Goal: Task Accomplishment & Management: Manage account settings

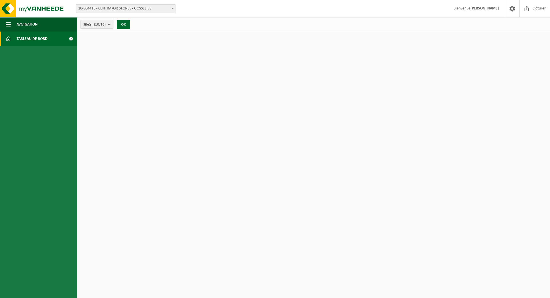
click at [139, 7] on span "10-804415 - CENTRAKOR STORES - GOSSELIES" at bounding box center [126, 9] width 100 height 8
click at [124, 23] on button "OK" at bounding box center [123, 24] width 13 height 9
click at [36, 38] on span "Tableau de bord" at bounding box center [32, 38] width 31 height 14
click at [46, 26] on button "Navigation" at bounding box center [38, 24] width 77 height 14
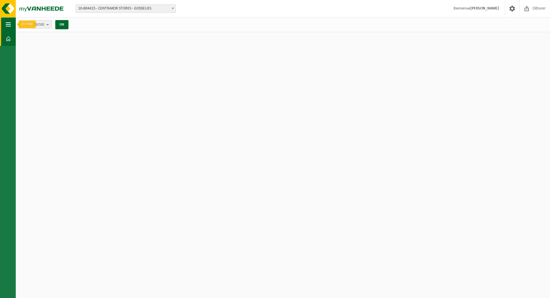
click at [6, 24] on span "button" at bounding box center [8, 24] width 5 height 14
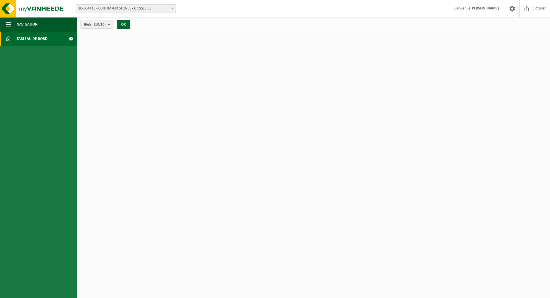
click at [73, 40] on span at bounding box center [70, 38] width 13 height 14
click at [109, 25] on b "submit" at bounding box center [110, 24] width 5 height 8
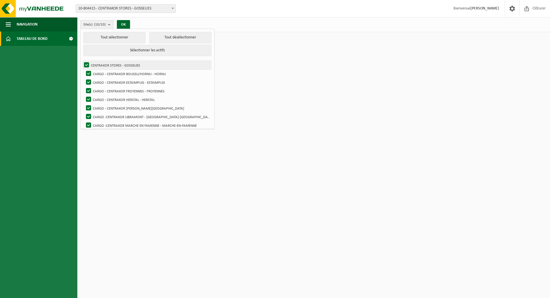
click at [104, 61] on label "CENTRAKOR STORES - GOSSELIES" at bounding box center [147, 65] width 128 height 9
click at [82, 60] on input "CENTRAKOR STORES - GOSSELIES" at bounding box center [82, 60] width 0 height 0
checkbox input "false"
click at [104, 71] on label "CARGO - CENTRAKOR BOUSSU/HORNU - HORNU" at bounding box center [148, 73] width 126 height 9
click at [84, 69] on input "CARGO - CENTRAKOR BOUSSU/HORNU - HORNU" at bounding box center [84, 69] width 0 height 0
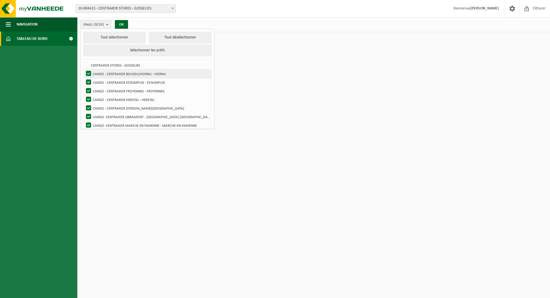
checkbox input "false"
click at [106, 80] on label "CARGO - CENTRAKOR ESTAIMPUIS - ESTAIMPUIS" at bounding box center [148, 82] width 126 height 9
click at [84, 78] on input "CARGO - CENTRAKOR ESTAIMPUIS - ESTAIMPUIS" at bounding box center [84, 78] width 0 height 0
checkbox input "false"
click at [109, 89] on label "CARGO - CENTRAKOR FROYENNES - FROYENNES" at bounding box center [148, 90] width 126 height 9
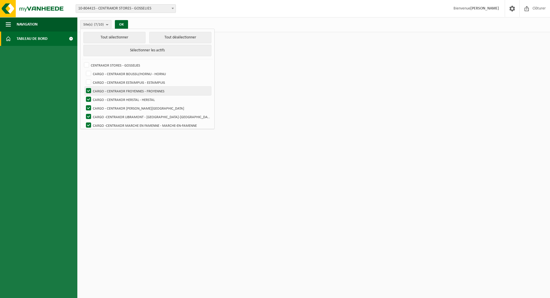
click at [84, 86] on input "CARGO - CENTRAKOR FROYENNES - FROYENNES" at bounding box center [84, 86] width 0 height 0
checkbox input "false"
click at [113, 107] on label "CARGO - CENTRAKOR [PERSON_NAME][GEOGRAPHIC_DATA]" at bounding box center [148, 108] width 126 height 9
click at [84, 104] on input "CARGO - CENTRAKOR [PERSON_NAME][GEOGRAPHIC_DATA]" at bounding box center [84, 103] width 0 height 0
checkbox input "false"
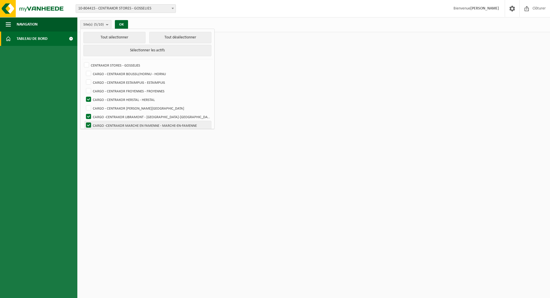
drag, startPoint x: 116, startPoint y: 115, endPoint x: 118, endPoint y: 122, distance: 7.2
click at [117, 116] on label "CARGO -CENTRAKOR LIBRAMONT - [GEOGRAPHIC_DATA]-[GEOGRAPHIC_DATA]" at bounding box center [148, 116] width 126 height 9
click at [84, 112] on input "CARGO -CENTRAKOR LIBRAMONT - [GEOGRAPHIC_DATA]-[GEOGRAPHIC_DATA]" at bounding box center [84, 112] width 0 height 0
checkbox input "false"
drag, startPoint x: 119, startPoint y: 123, endPoint x: 168, endPoint y: 127, distance: 49.7
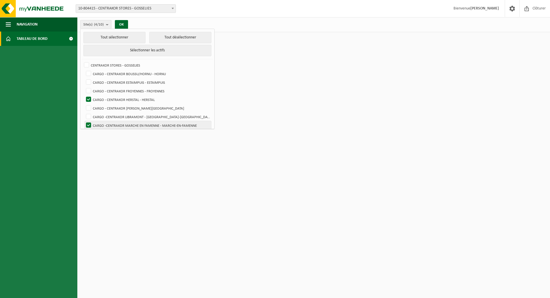
click at [119, 125] on label "CARGO -CENTRAKOR MARCHE EN FAMENNE - MARCHE-EN-FAMENNE" at bounding box center [148, 125] width 126 height 9
click at [84, 121] on input "CARGO -CENTRAKOR MARCHE EN FAMENNE - MARCHE-EN-FAMENNE" at bounding box center [84, 121] width 0 height 0
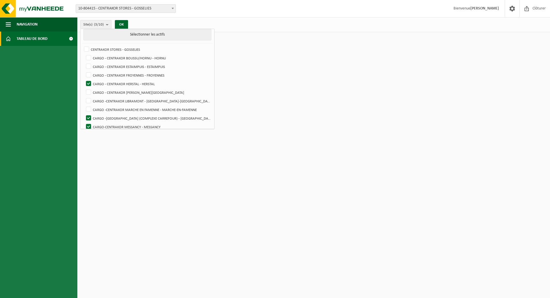
scroll to position [20, 0]
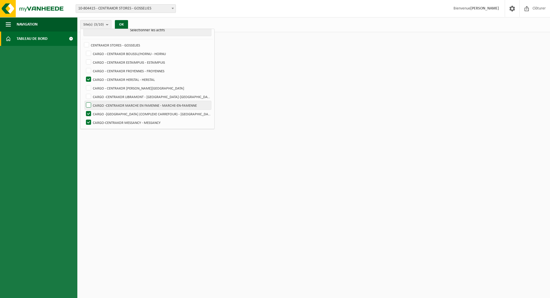
click at [171, 105] on label "CARGO -CENTRAKOR MARCHE EN FAMENNE - MARCHE-EN-FAMENNE" at bounding box center [148, 105] width 126 height 9
click at [84, 101] on input "CARGO -CENTRAKOR MARCHE EN FAMENNE - MARCHE-EN-FAMENNE" at bounding box center [84, 101] width 0 height 0
checkbox input "true"
click at [167, 111] on label "CARGO -[GEOGRAPHIC_DATA] (COMPLEXE CARREFOUR) - [GEOGRAPHIC_DATA]" at bounding box center [148, 113] width 126 height 9
click at [84, 109] on input "CARGO -[GEOGRAPHIC_DATA] (COMPLEXE CARREFOUR) - [GEOGRAPHIC_DATA]" at bounding box center [84, 109] width 0 height 0
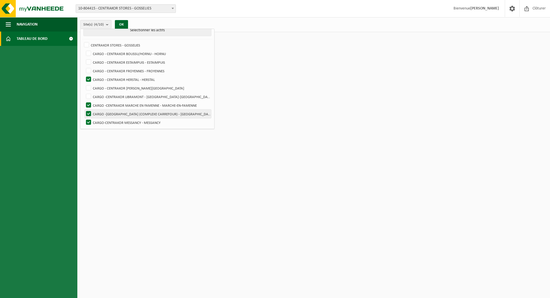
checkbox input "false"
click at [134, 121] on label "CARGO-CENTRAKOR MESSANCY - MESSANCY" at bounding box center [148, 122] width 126 height 9
click at [84, 118] on input "CARGO-CENTRAKOR MESSANCY - MESSANCY" at bounding box center [84, 118] width 0 height 0
checkbox input "false"
click at [132, 106] on label "CARGO -CENTRAKOR MARCHE EN FAMENNE - MARCHE-EN-FAMENNE" at bounding box center [148, 105] width 126 height 9
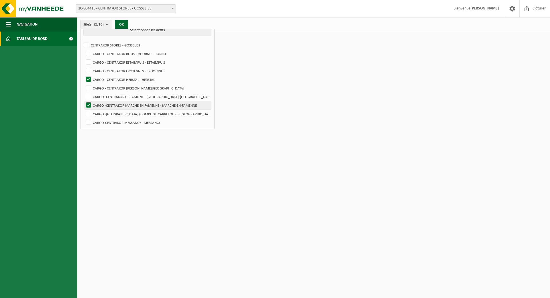
click at [84, 101] on input "CARGO -CENTRAKOR MARCHE EN FAMENNE - MARCHE-EN-FAMENNE" at bounding box center [84, 101] width 0 height 0
checkbox input "false"
click at [123, 26] on button "OK" at bounding box center [121, 24] width 13 height 9
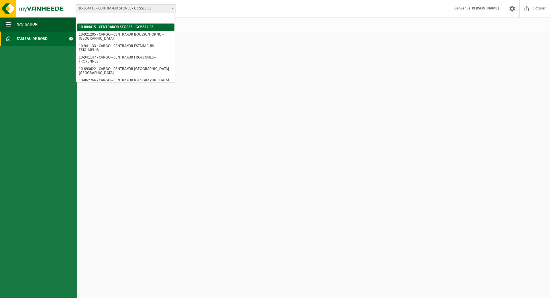
click at [170, 9] on span at bounding box center [173, 8] width 6 height 7
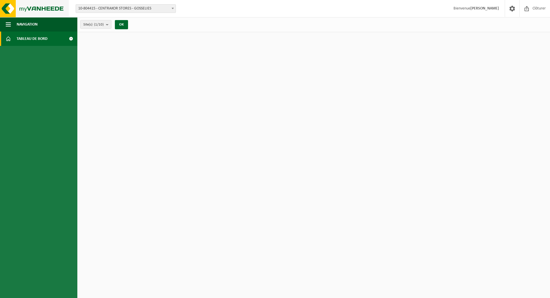
click at [37, 7] on img at bounding box center [34, 8] width 69 height 17
click at [488, 9] on strong "[PERSON_NAME]" at bounding box center [484, 8] width 29 height 4
click at [71, 38] on span at bounding box center [70, 38] width 13 height 14
click at [142, 8] on span "10-804415 - CENTRAKOR STORES - GOSSELIES" at bounding box center [126, 9] width 100 height 8
click at [164, 8] on span "10-804415 - CENTRAKOR STORES - GOSSELIES" at bounding box center [126, 9] width 100 height 8
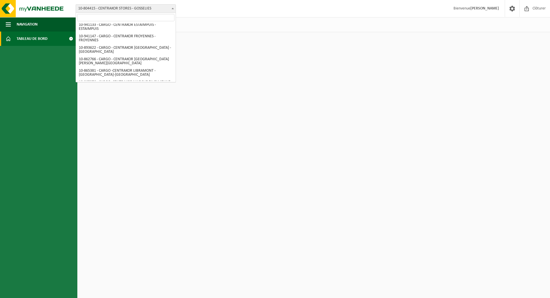
scroll to position [29, 0]
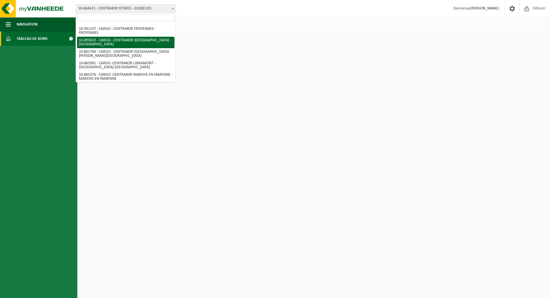
select select "115900"
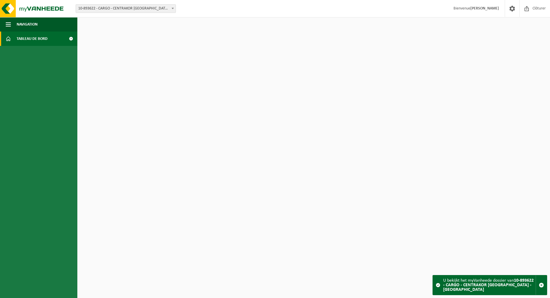
click at [155, 6] on span "10-893622 - CARGO - CENTRAKOR [GEOGRAPHIC_DATA] - [GEOGRAPHIC_DATA]" at bounding box center [126, 9] width 100 height 8
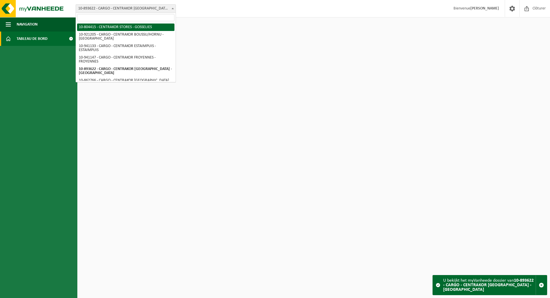
select select "102349"
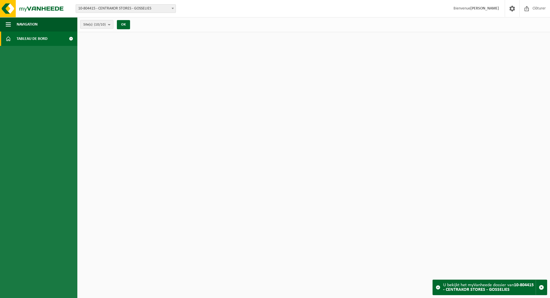
click at [109, 24] on b "submit" at bounding box center [110, 24] width 5 height 8
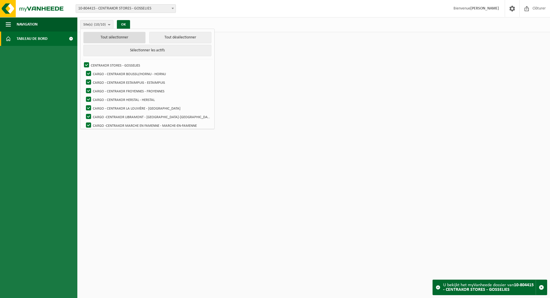
click at [105, 35] on button "Tout sélectionner" at bounding box center [114, 37] width 62 height 11
click at [127, 25] on button "OK" at bounding box center [123, 24] width 13 height 9
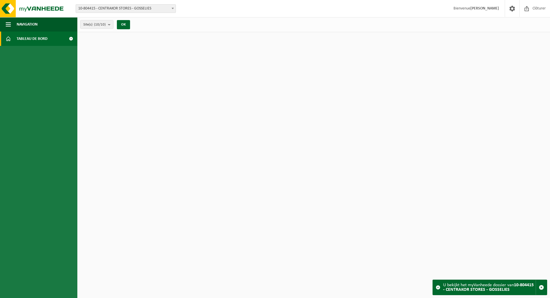
click at [174, 7] on span at bounding box center [173, 8] width 6 height 7
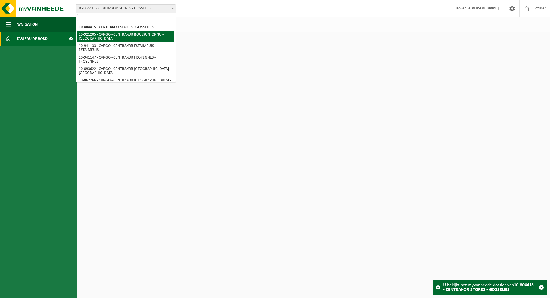
click at [184, 9] on div "Site: 10-804415 - CENTRAKOR STORES - GOSSELIES 10-921205 - CARGO - CENTRAKOR BO…" at bounding box center [128, 8] width 113 height 9
